Goal: Communication & Community: Answer question/provide support

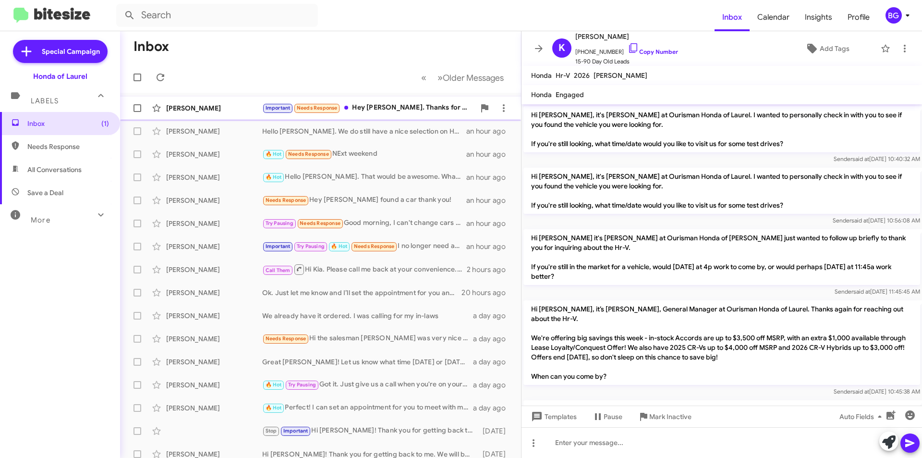
drag, startPoint x: 0, startPoint y: 0, endPoint x: 387, endPoint y: 111, distance: 402.7
click at [387, 111] on div "Important Needs Response Hey [PERSON_NAME]. Thanks for the note. I have put off…" at bounding box center [368, 107] width 213 height 11
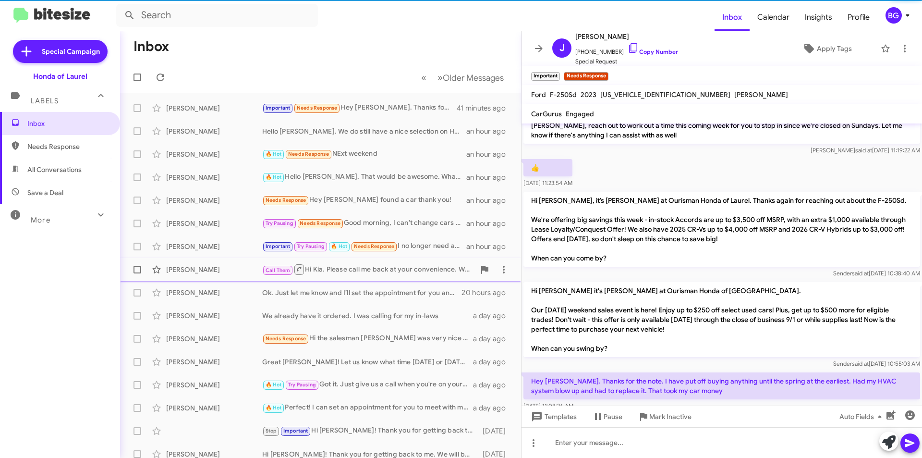
scroll to position [216, 0]
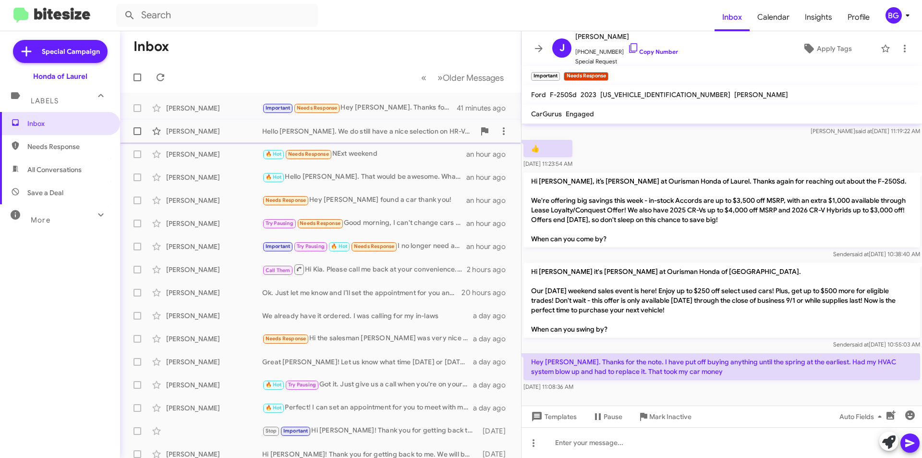
click at [245, 128] on div "[PERSON_NAME]" at bounding box center [214, 131] width 96 height 10
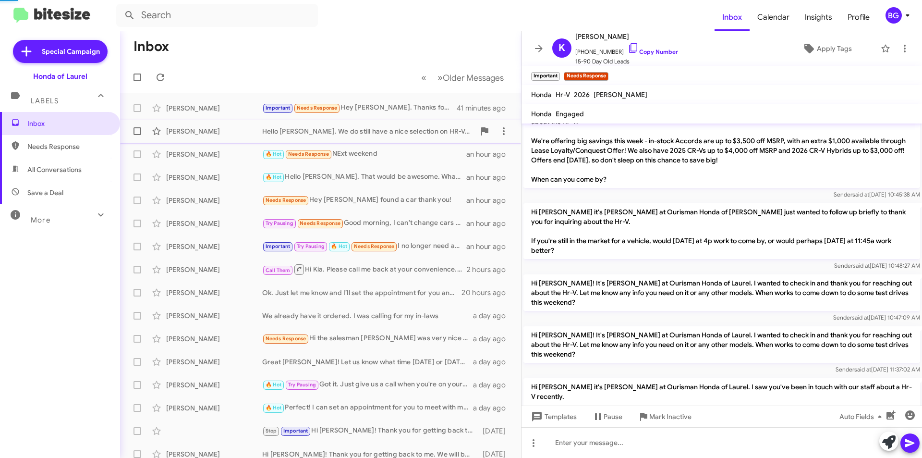
scroll to position [842, 0]
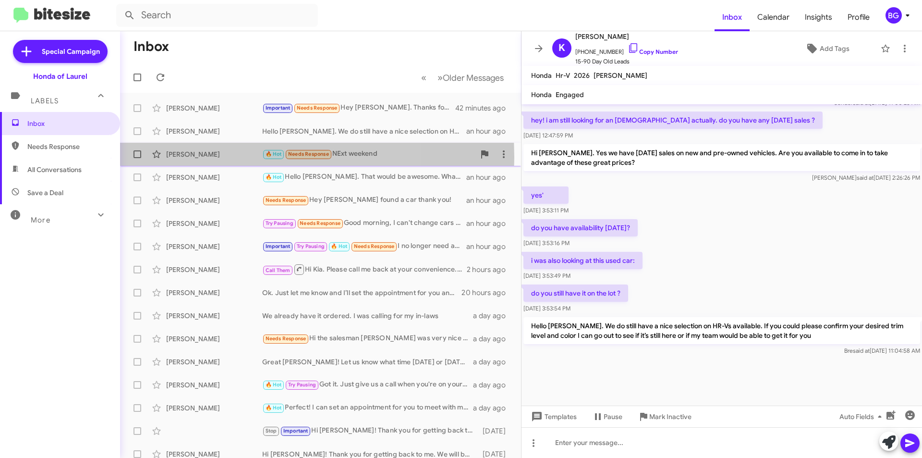
click at [223, 157] on div "[PERSON_NAME]" at bounding box center [214, 154] width 96 height 10
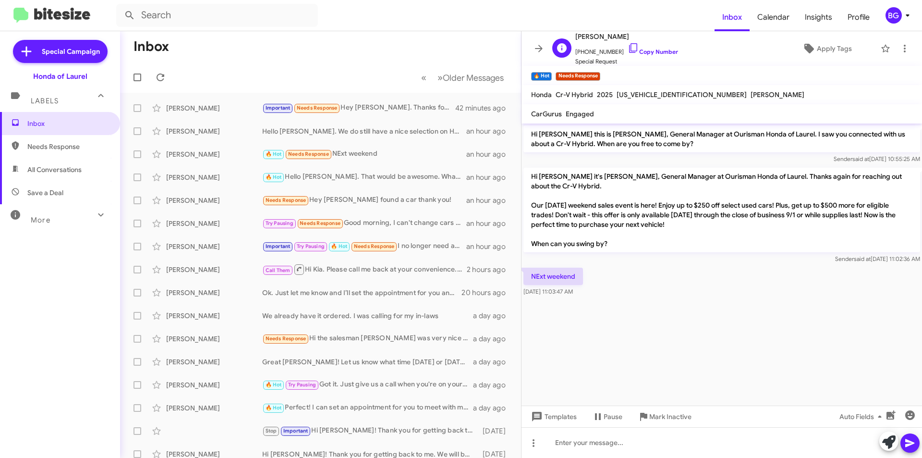
click at [631, 55] on span "[PHONE_NUMBER] Copy Number" at bounding box center [626, 49] width 103 height 14
click at [631, 50] on link "Copy Number" at bounding box center [653, 51] width 50 height 7
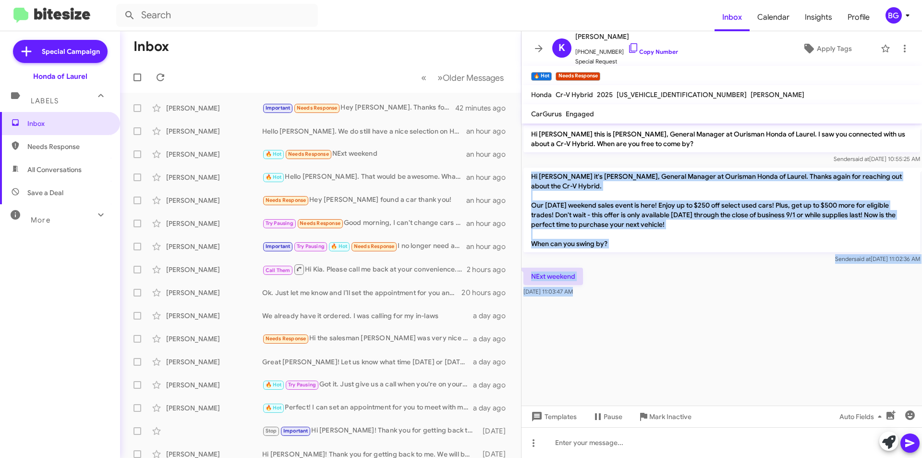
drag, startPoint x: 548, startPoint y: 316, endPoint x: 530, endPoint y: 172, distance: 145.7
click at [530, 172] on cdk-virtual-scroll-viewport "Hi [PERSON_NAME] this is [PERSON_NAME], General Manager at Ourisman Honda of La…" at bounding box center [722, 264] width 401 height 282
copy div "Hi [PERSON_NAME] it's [PERSON_NAME], General Manager at Ourisman Honda of Laure…"
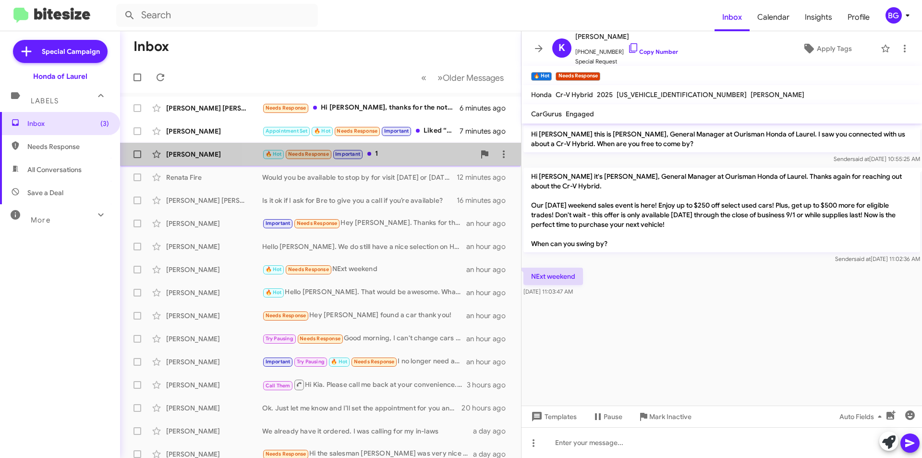
click at [394, 156] on div "🔥 Hot Needs Response Important 1" at bounding box center [368, 153] width 213 height 11
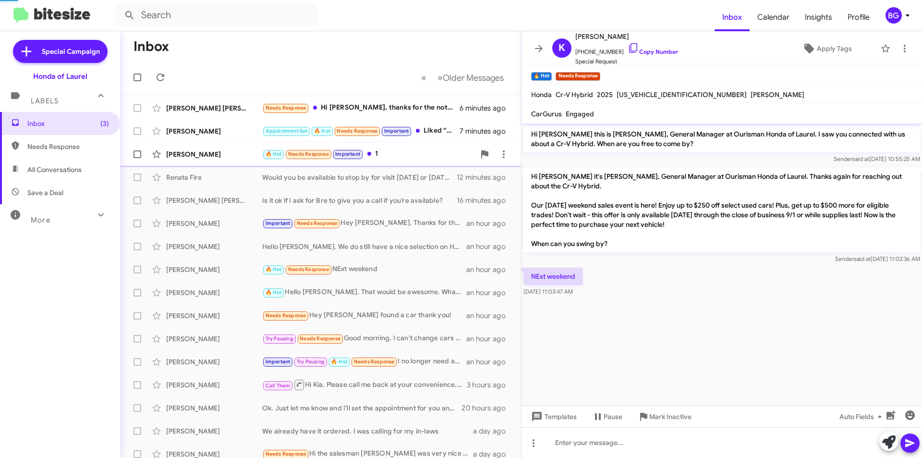
scroll to position [222, 0]
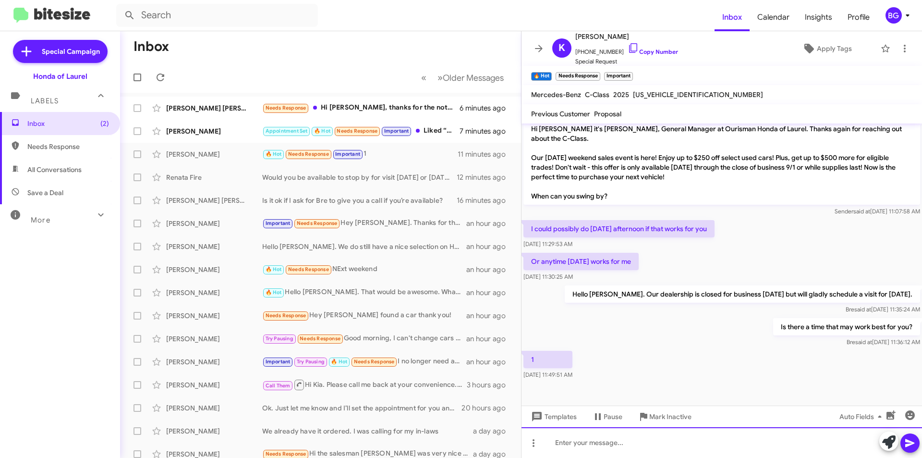
click at [583, 450] on div at bounding box center [722, 442] width 401 height 31
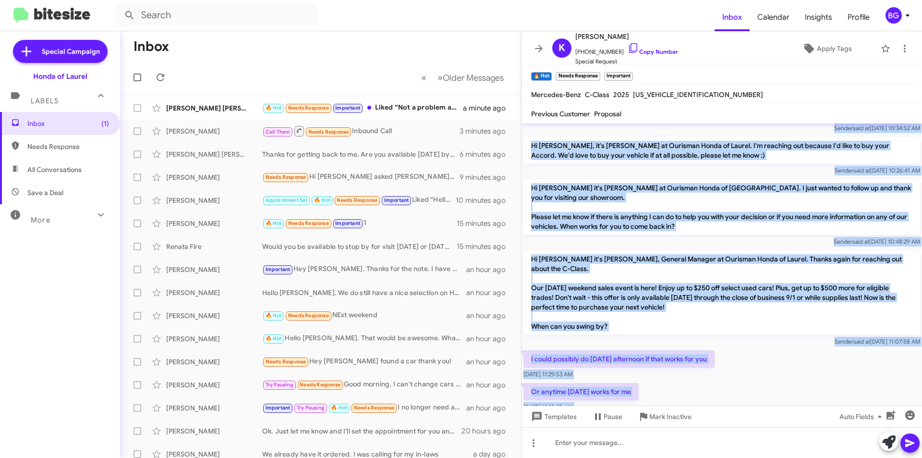
scroll to position [0, 0]
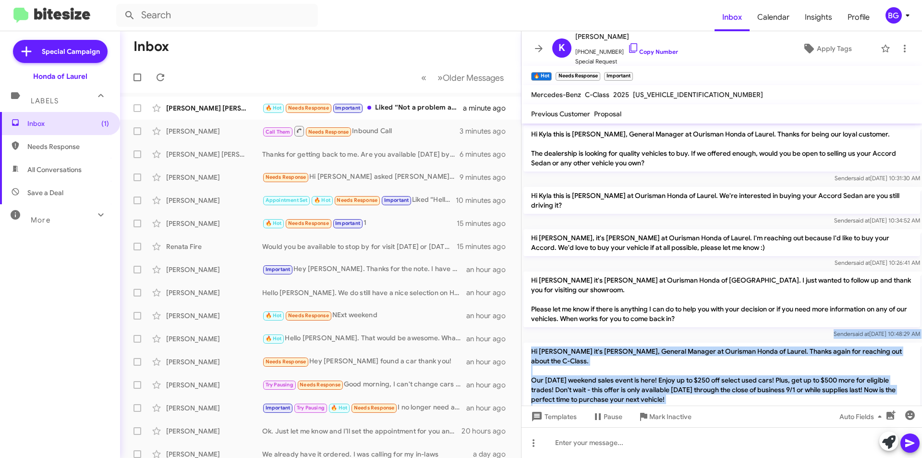
drag, startPoint x: 595, startPoint y: 382, endPoint x: 565, endPoint y: 336, distance: 54.9
click at [565, 337] on cdk-virtual-scroll-viewport "Hi Kyla this is [PERSON_NAME], General Manager at Ourisman Honda of Laurel. Tha…" at bounding box center [722, 264] width 401 height 282
copy div "Sender said at [DATE] 10:48:29 AM Hi Kyla it's [PERSON_NAME], General Manager a…"
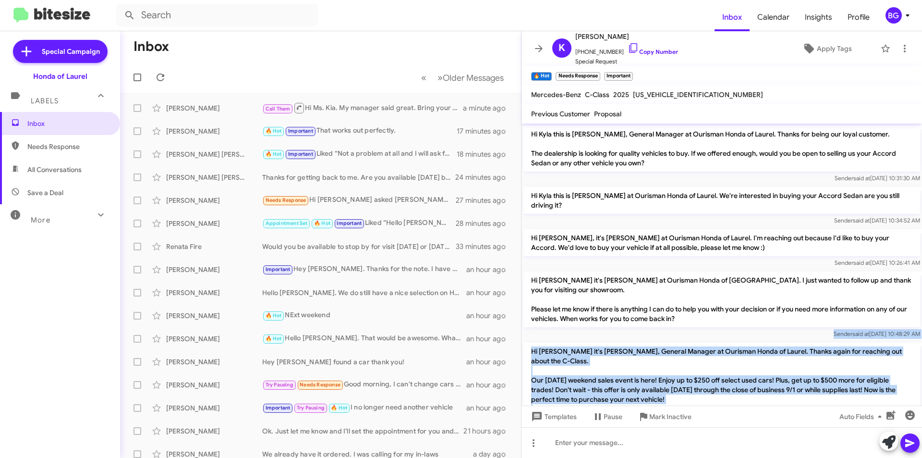
click at [619, 387] on p "Hi [PERSON_NAME] it's [PERSON_NAME], General Manager at Ourisman Honda of Laure…" at bounding box center [721, 384] width 397 height 85
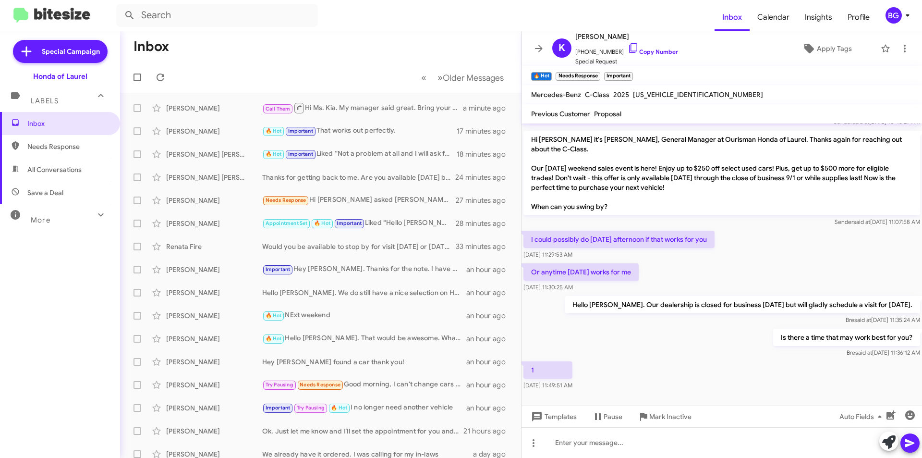
scroll to position [222, 0]
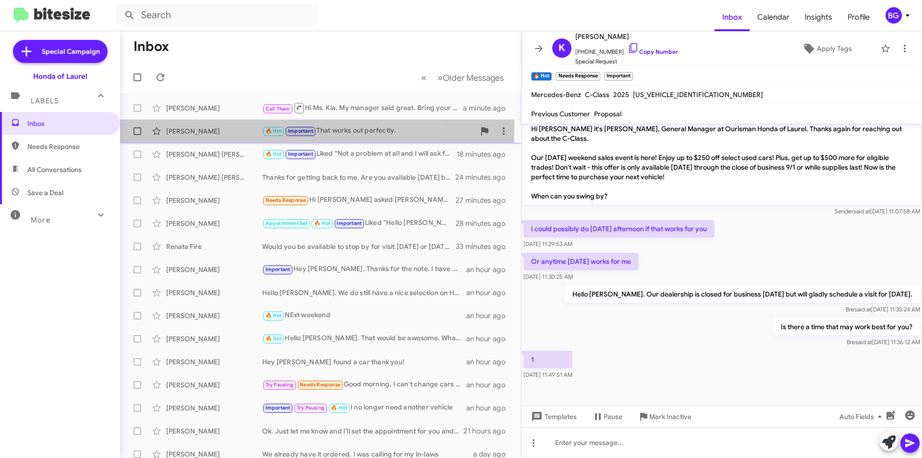
click at [173, 126] on div "[PERSON_NAME] 🔥 Hot Important That works out perfectly. 17 minutes ago" at bounding box center [321, 130] width 386 height 19
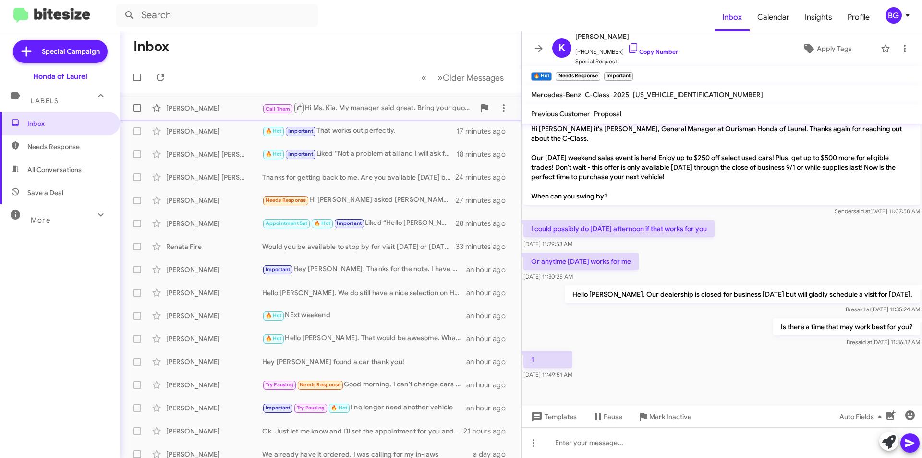
click at [361, 106] on div "Call Them Hi Ms. Kia. My manager said great. Bring your quote with you. He want…" at bounding box center [368, 108] width 213 height 12
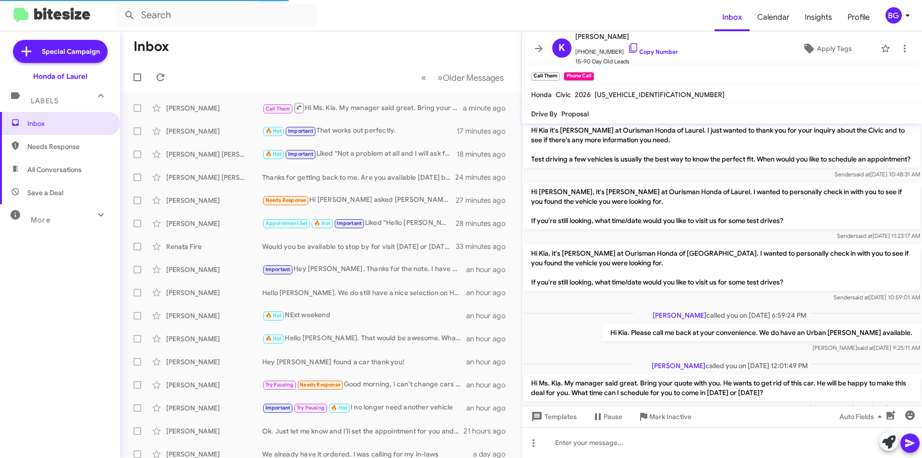
scroll to position [378, 0]
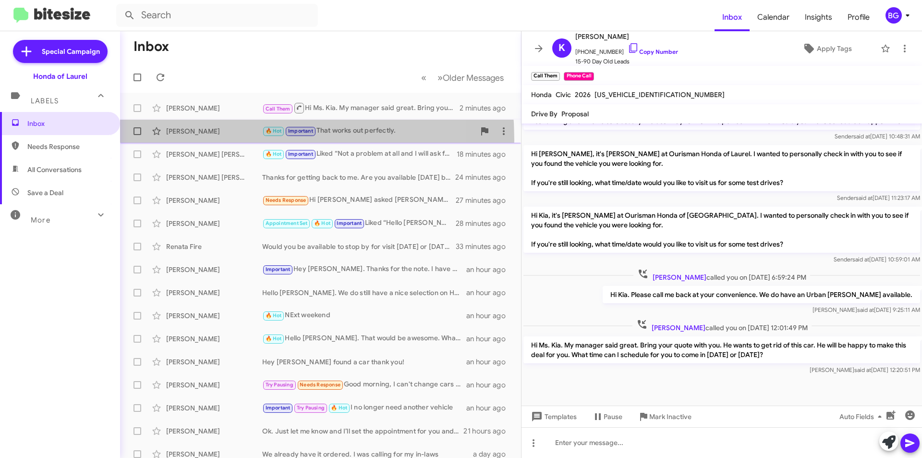
click at [185, 140] on div "[PERSON_NAME] 🔥 Hot Important That works out perfectly. 17 minutes ago" at bounding box center [321, 130] width 386 height 19
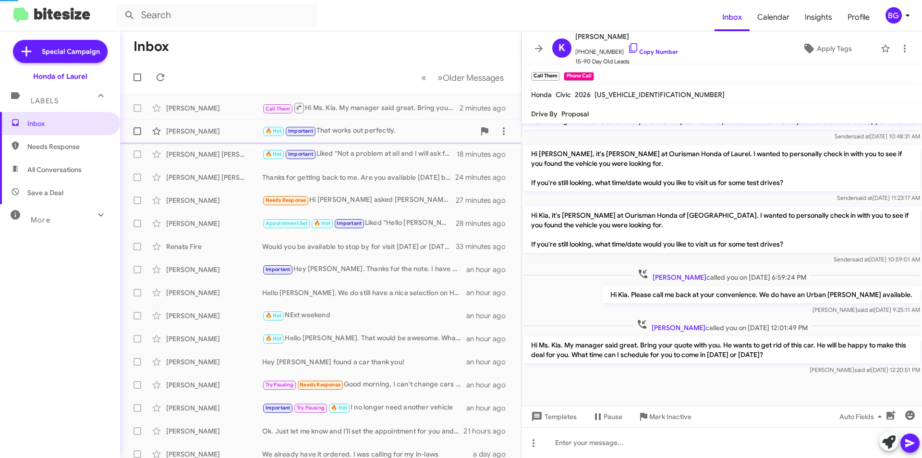
scroll to position [257, 0]
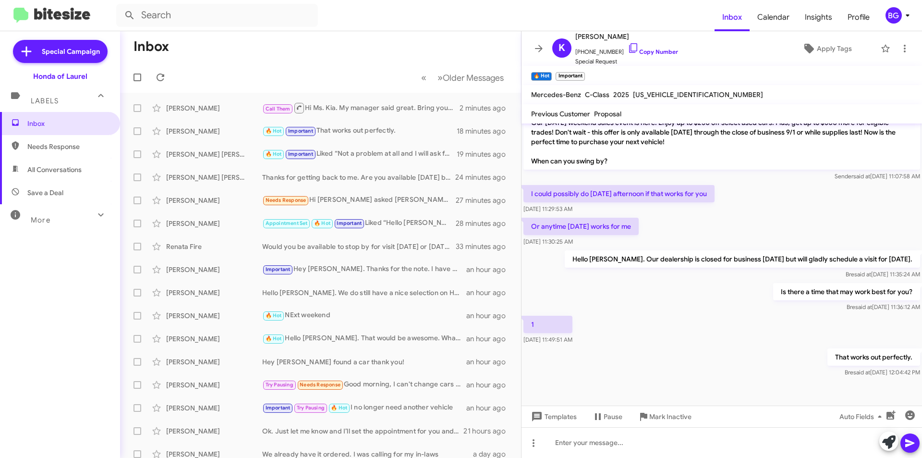
drag, startPoint x: 384, startPoint y: 28, endPoint x: 389, endPoint y: 6, distance: 22.6
click at [389, 6] on mat-toolbar "Inbox Calendar Insights Profile BG" at bounding box center [461, 15] width 922 height 31
